Goal: Task Accomplishment & Management: Manage account settings

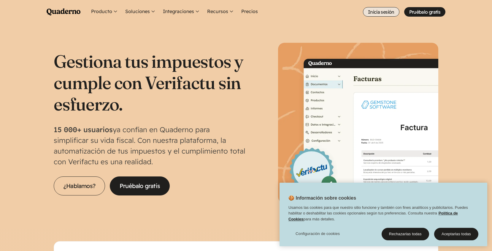
click at [387, 9] on link "Inicia sesión" at bounding box center [381, 11] width 36 height 9
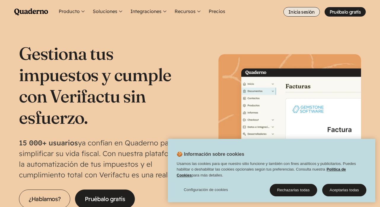
click at [291, 15] on link "Inicia sesión" at bounding box center [302, 11] width 36 height 9
click at [292, 15] on link "Inicia sesión" at bounding box center [302, 11] width 36 height 9
